Goal: Task Accomplishment & Management: Manage account settings

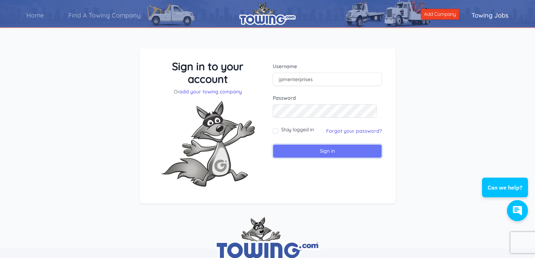
click at [316, 153] on input "Sign in" at bounding box center [327, 151] width 109 height 14
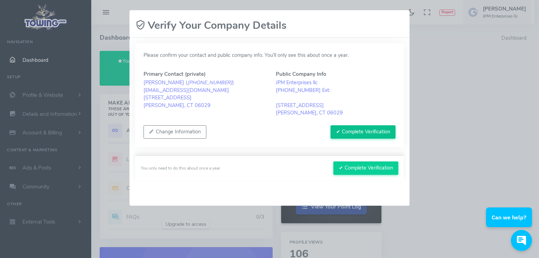
click at [355, 133] on button "✔ Complete Verification" at bounding box center [363, 131] width 65 height 13
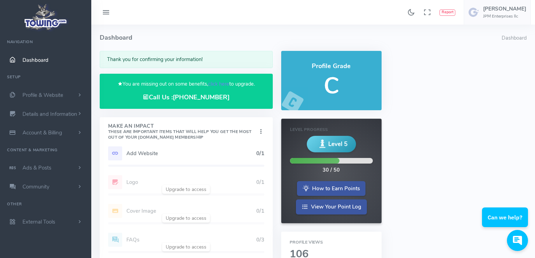
click at [127, 152] on h5 "Add Website" at bounding box center [191, 154] width 130 height 6
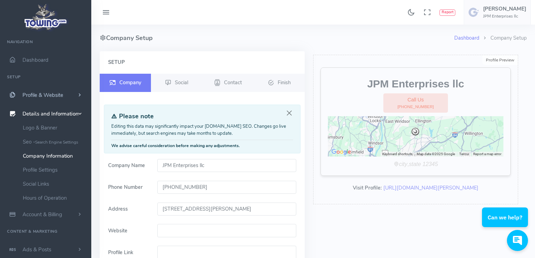
click at [60, 92] on span "Profile & Website" at bounding box center [42, 95] width 41 height 7
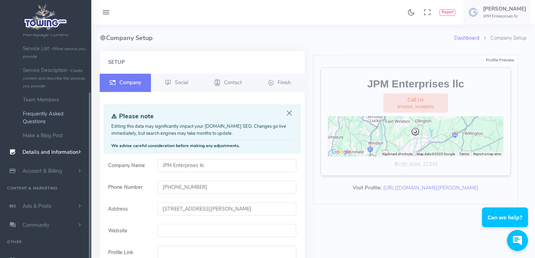
scroll to position [83, 0]
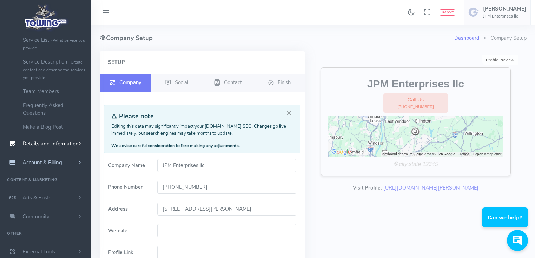
click at [62, 159] on span "Account & Billing" at bounding box center [42, 162] width 40 height 7
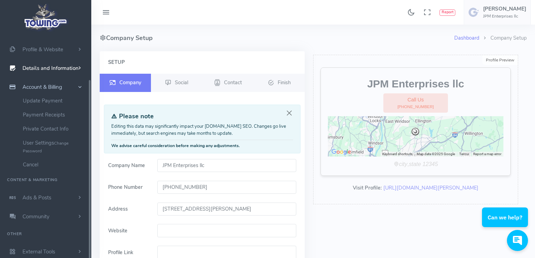
scroll to position [45, 0]
click at [40, 103] on link "Update Payment" at bounding box center [55, 101] width 74 height 14
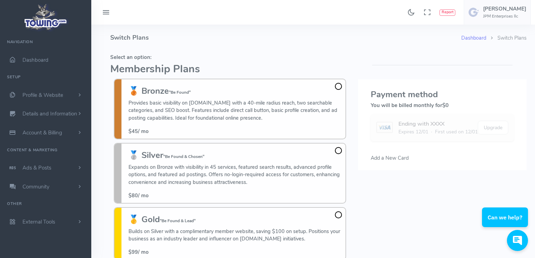
click at [49, 17] on img at bounding box center [45, 17] width 47 height 30
